Goal: Use online tool/utility

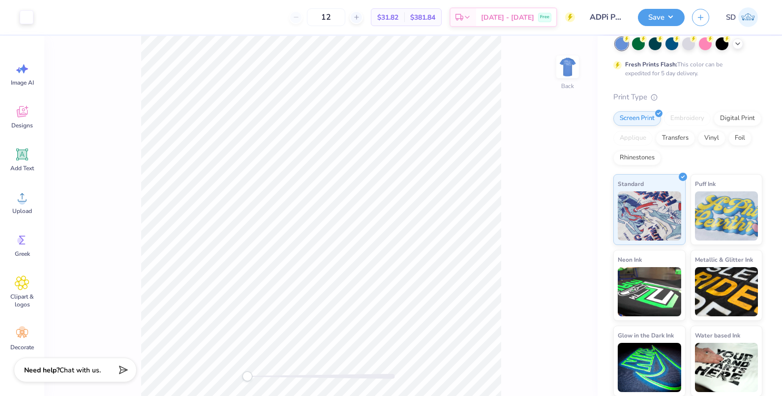
scroll to position [72, 0]
click at [553, 180] on input "3.69" at bounding box center [561, 179] width 35 height 14
click at [581, 149] on div "Back W 3 3 " H 1.54 1.54 " Y 3.00 3.00 " Center Middle Top Bottom" at bounding box center [321, 216] width 554 height 360
type input "3.00"
type input "1.25"
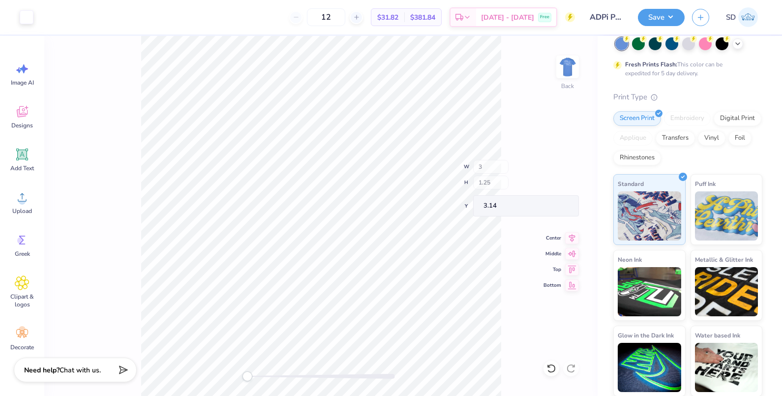
type input "3.14"
drag, startPoint x: 249, startPoint y: 378, endPoint x: 262, endPoint y: 379, distance: 12.8
click at [262, 379] on div "Accessibility label" at bounding box center [262, 377] width 10 height 10
click at [241, 376] on div "Back" at bounding box center [321, 216] width 554 height 360
click at [548, 372] on icon at bounding box center [552, 369] width 10 height 10
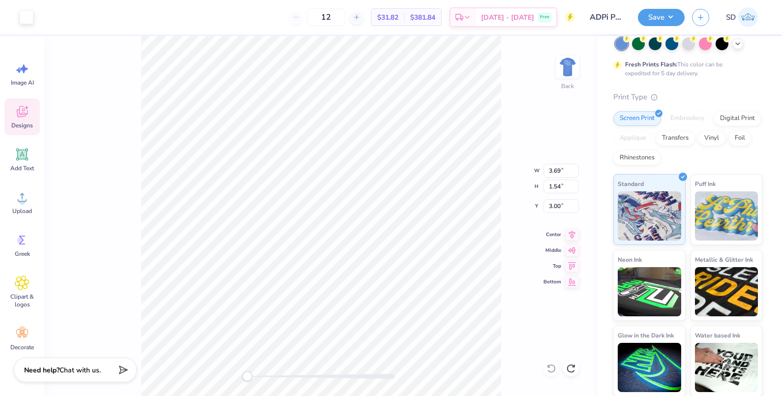
click at [25, 112] on icon at bounding box center [22, 111] width 15 height 15
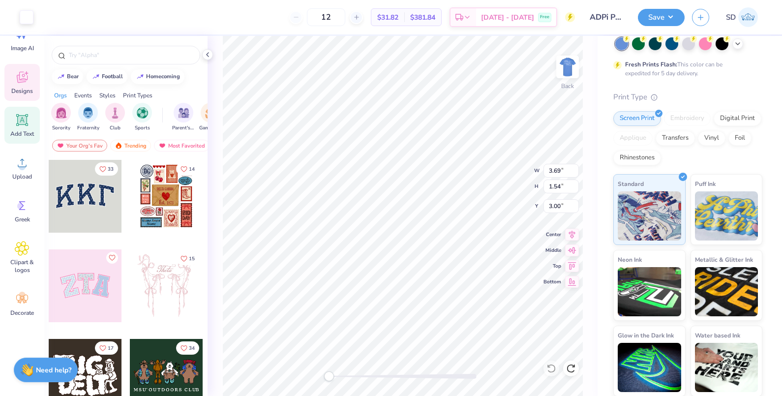
click at [19, 114] on icon at bounding box center [22, 120] width 15 height 15
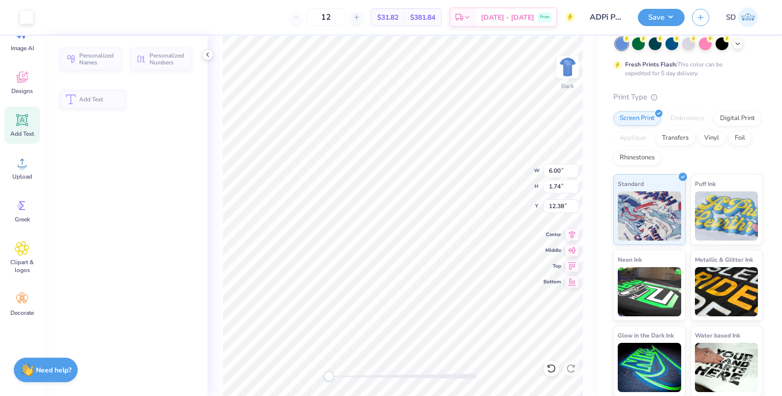
type input "6.00"
type input "1.74"
type input "12.38"
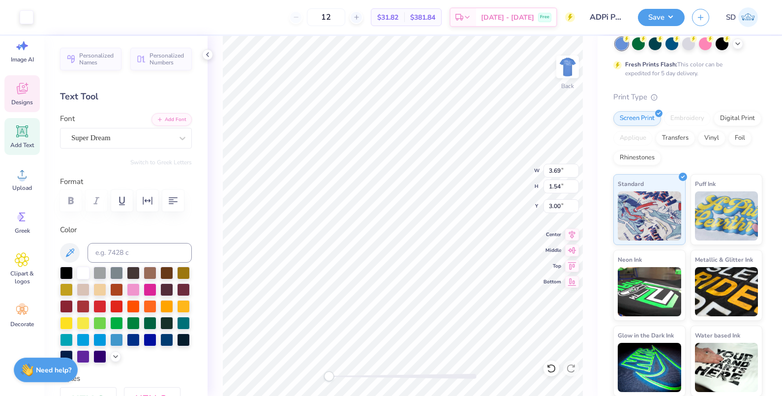
scroll to position [0, 0]
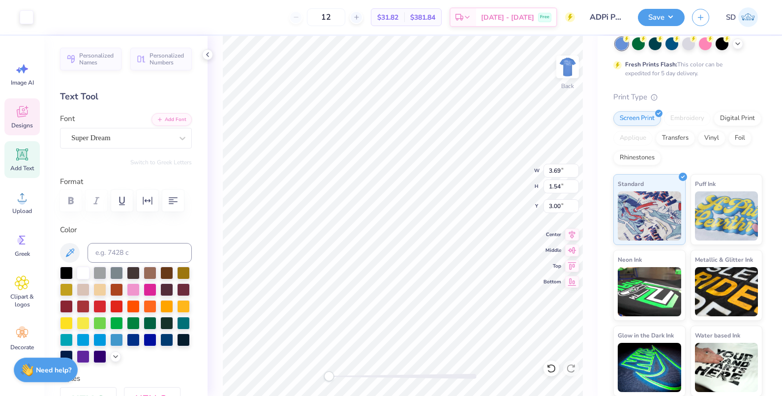
click at [22, 112] on icon at bounding box center [22, 111] width 15 height 15
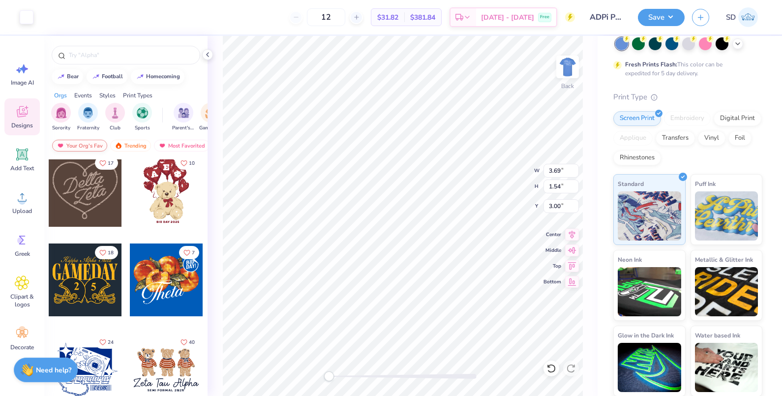
scroll to position [146, 0]
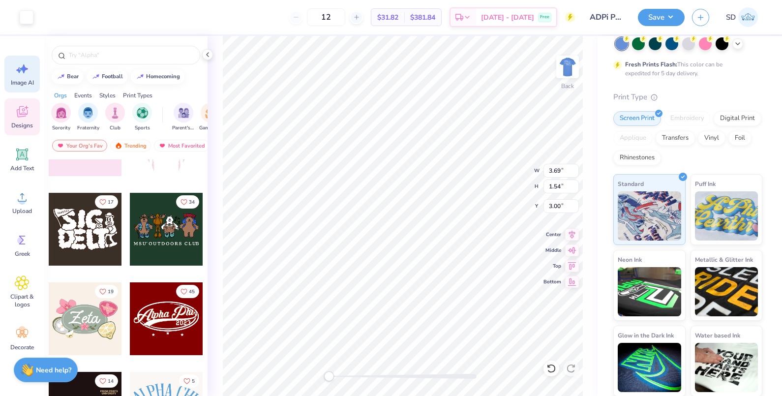
click at [25, 79] on span "Image AI" at bounding box center [22, 83] width 23 height 8
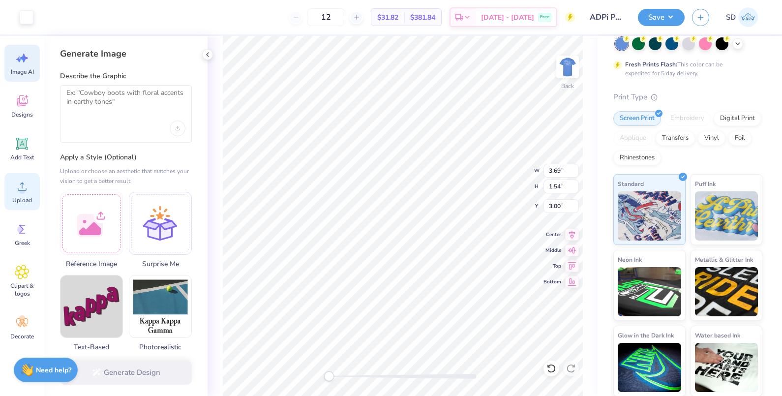
scroll to position [34, 0]
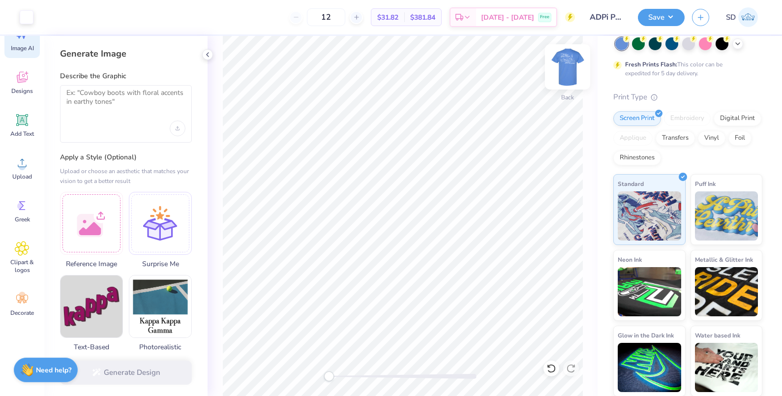
click at [570, 72] on img at bounding box center [567, 66] width 39 height 39
